Goal: Task Accomplishment & Management: Complete application form

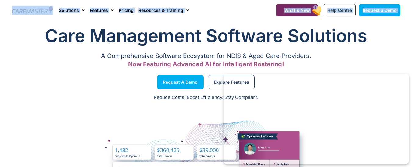
drag, startPoint x: 1, startPoint y: 21, endPoint x: 1, endPoint y: 24, distance: 3.4
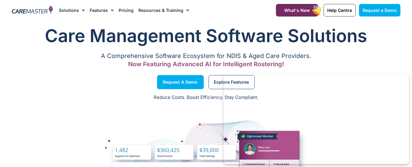
click at [2, 14] on section "Request a Demo Solutions AI Roster Optimiser NDIS Software for Small Providers …" at bounding box center [206, 10] width 412 height 20
drag, startPoint x: 2, startPoint y: 14, endPoint x: 6, endPoint y: 12, distance: 5.2
click at [6, 12] on section "Request a Demo Solutions AI Roster Optimiser NDIS Software for Small Providers …" at bounding box center [206, 10] width 412 height 20
click at [7, 11] on section "Request a Demo Solutions AI Roster Optimiser NDIS Software for Small Providers …" at bounding box center [206, 10] width 412 height 20
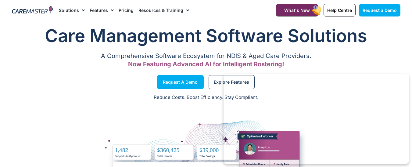
click at [7, 11] on section "Request a Demo Solutions AI Roster Optimiser NDIS Software for Small Providers …" at bounding box center [206, 10] width 412 height 20
drag, startPoint x: 7, startPoint y: 11, endPoint x: 11, endPoint y: 6, distance: 6.5
click at [11, 6] on section "Request a Demo Solutions AI Roster Optimiser NDIS Software for Small Providers …" at bounding box center [206, 10] width 412 height 20
drag, startPoint x: 9, startPoint y: 3, endPoint x: 15, endPoint y: 0, distance: 6.4
